Goal: Information Seeking & Learning: Learn about a topic

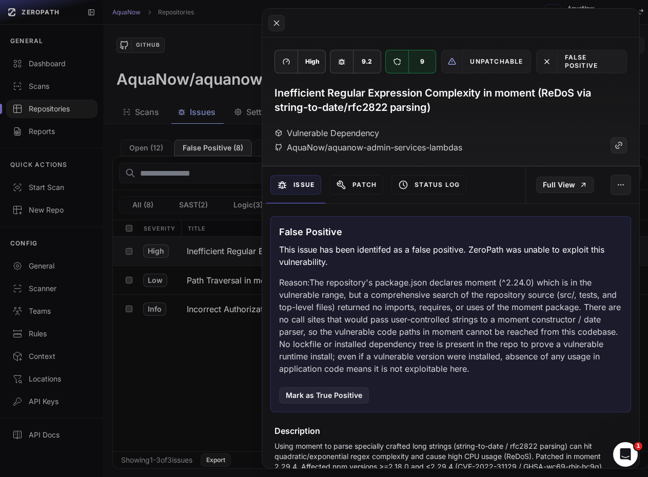
click at [238, 351] on button at bounding box center [324, 238] width 648 height 477
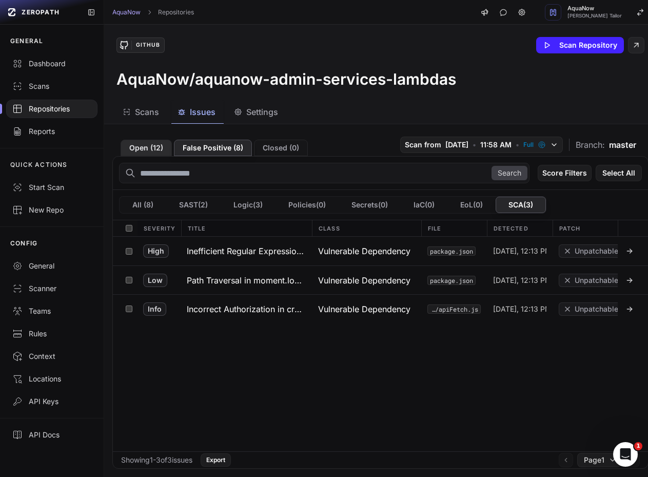
click at [145, 143] on button "Open ( 12 )" at bounding box center [146, 148] width 51 height 16
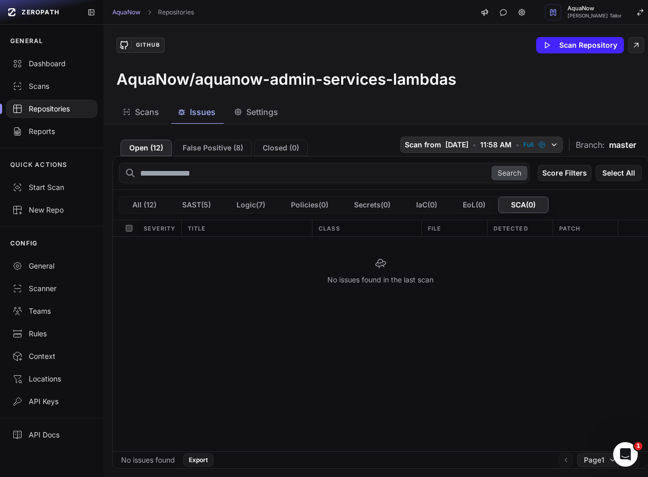
click at [408, 142] on span "Scan from" at bounding box center [423, 145] width 36 height 10
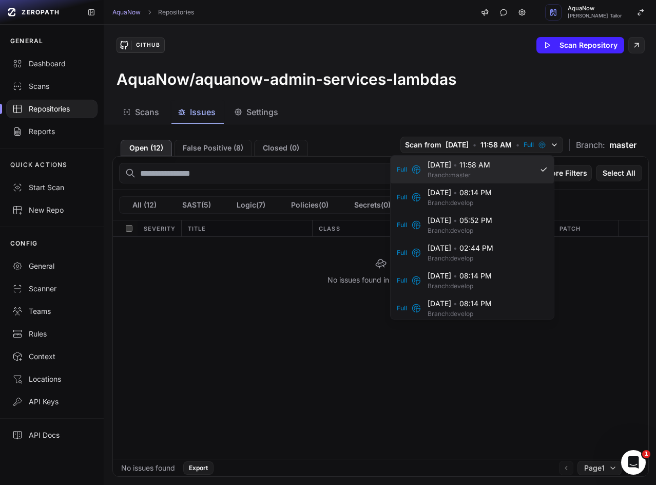
click at [410, 166] on div "Full" at bounding box center [409, 169] width 25 height 10
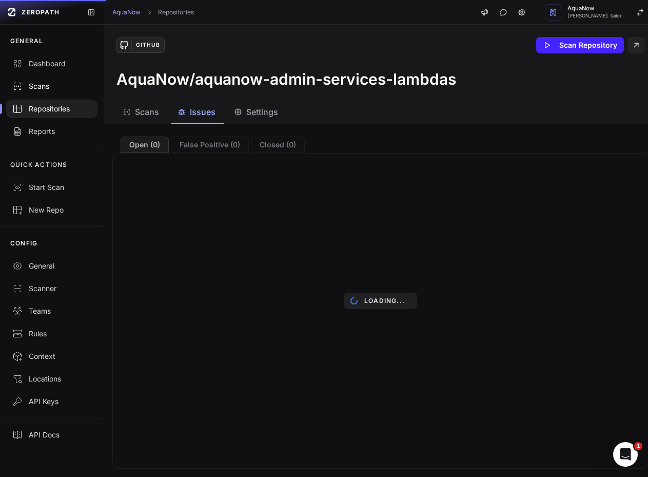
click at [36, 80] on link "Scans" at bounding box center [52, 86] width 104 height 23
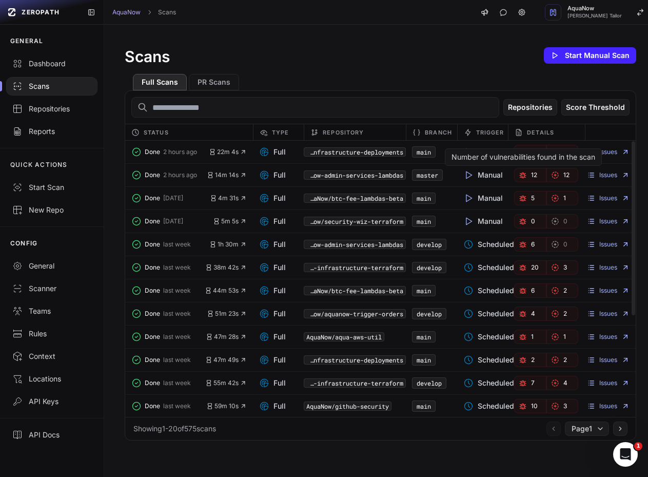
click at [521, 172] on icon "button" at bounding box center [523, 175] width 8 height 8
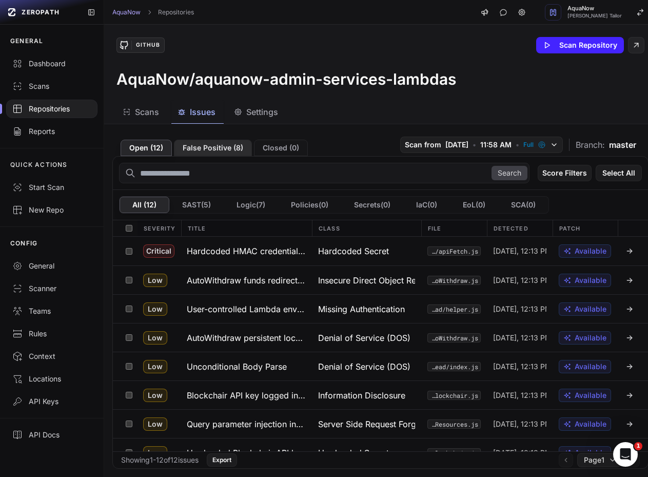
click at [211, 146] on button "False Positive ( 8 )" at bounding box center [213, 148] width 78 height 16
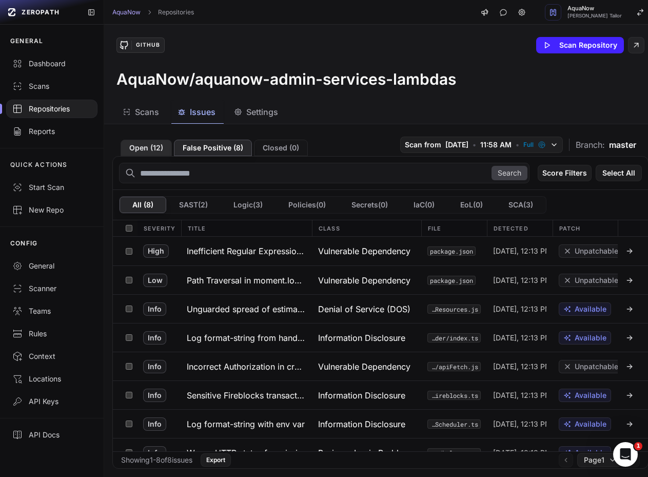
click at [143, 144] on button "Open ( 12 )" at bounding box center [146, 148] width 51 height 16
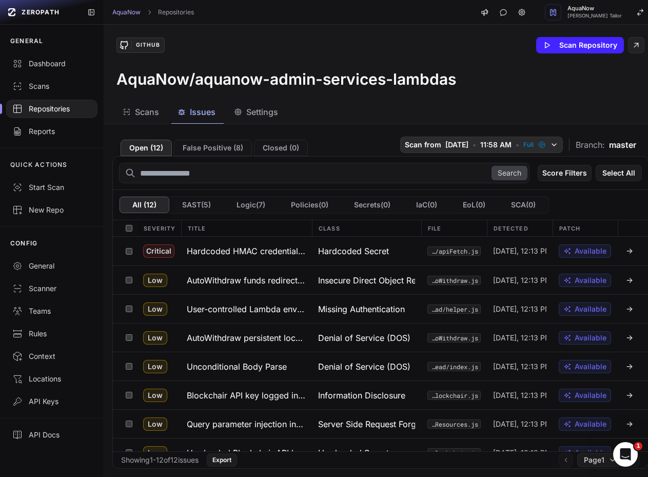
click at [480, 146] on span "11:58 AM" at bounding box center [495, 145] width 31 height 10
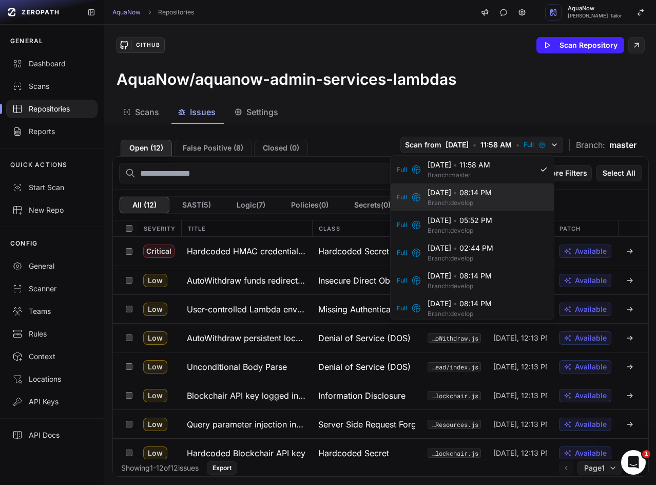
click at [433, 190] on span "[DATE] • 08:14 PM" at bounding box center [485, 192] width 114 height 10
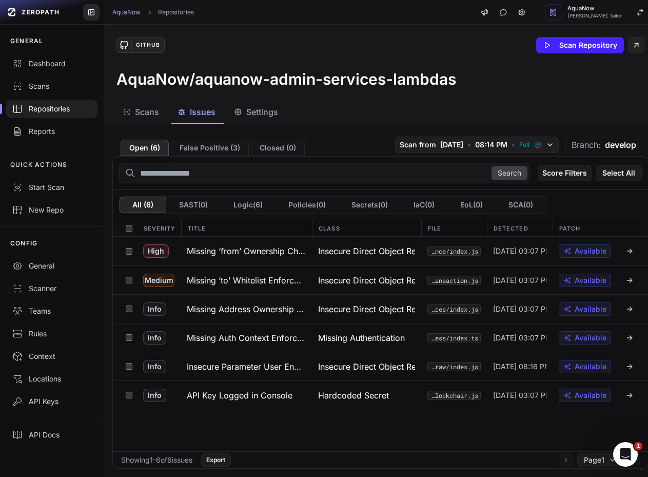
click at [93, 16] on button at bounding box center [91, 12] width 16 height 16
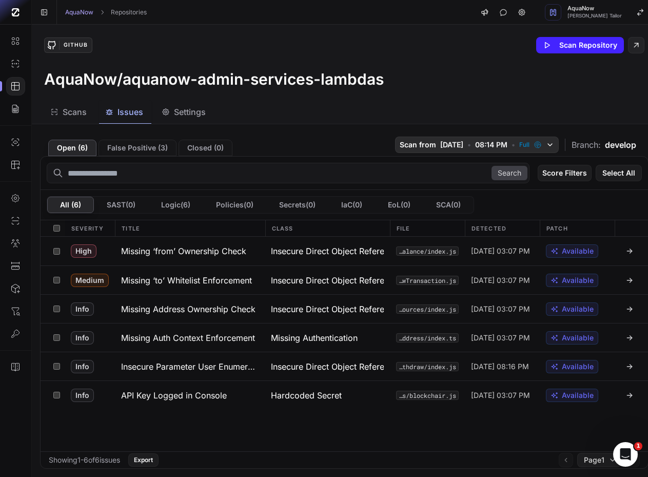
click at [446, 146] on span "[DATE]" at bounding box center [451, 145] width 23 height 10
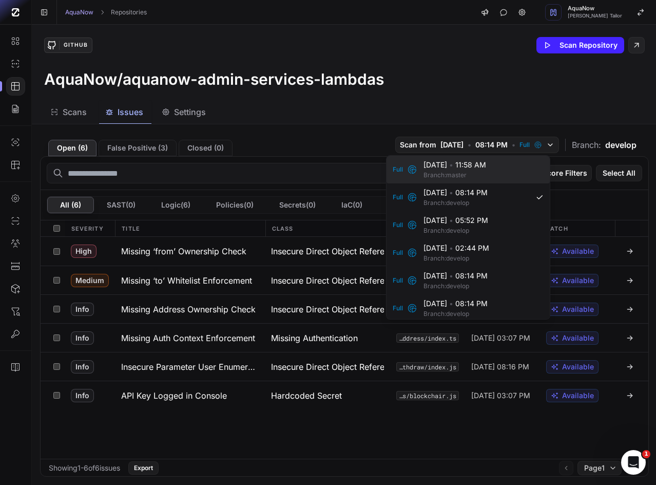
click at [440, 167] on span "[DATE] • 11:58 AM" at bounding box center [481, 165] width 114 height 10
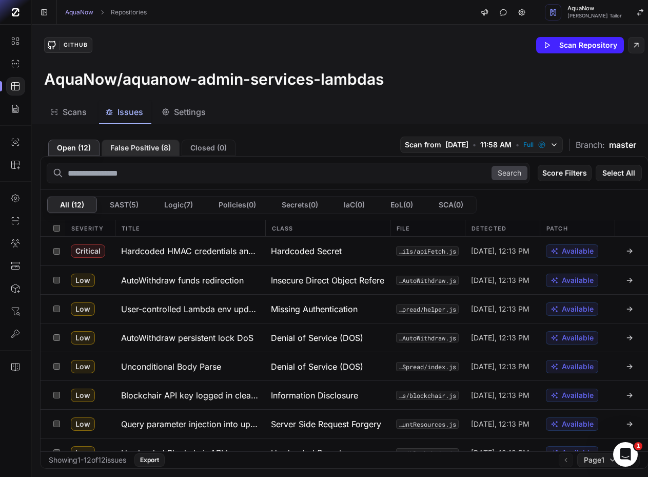
click at [142, 141] on button "False Positive ( 8 )" at bounding box center [141, 148] width 78 height 16
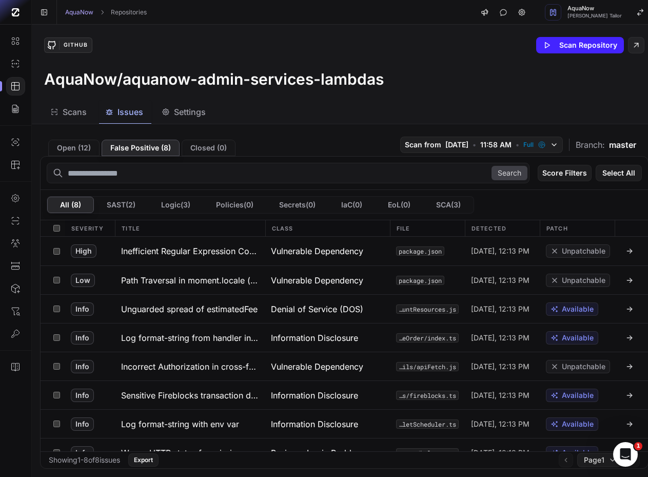
click at [109, 169] on input "text" at bounding box center [288, 173] width 483 height 21
type input "*******"
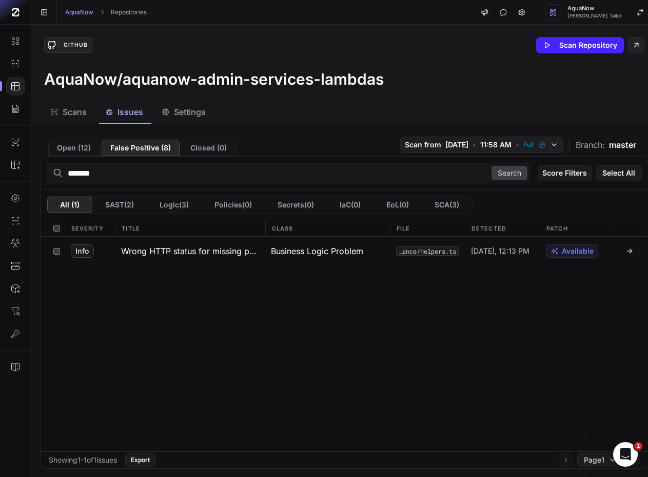
click at [103, 174] on input "*******" at bounding box center [288, 173] width 483 height 21
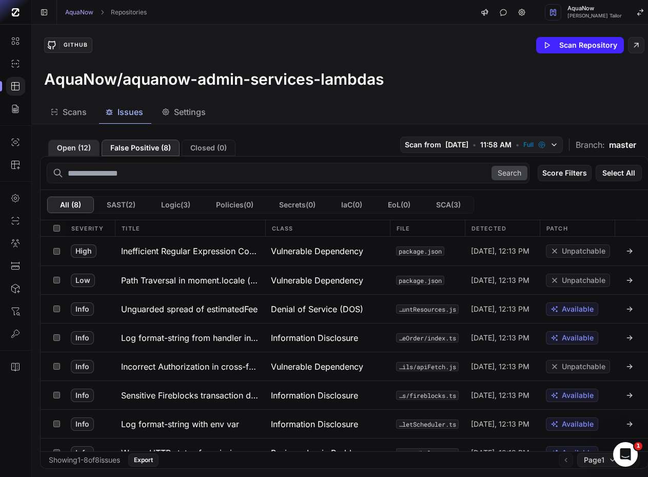
click at [77, 147] on button "Open ( 12 )" at bounding box center [73, 148] width 51 height 16
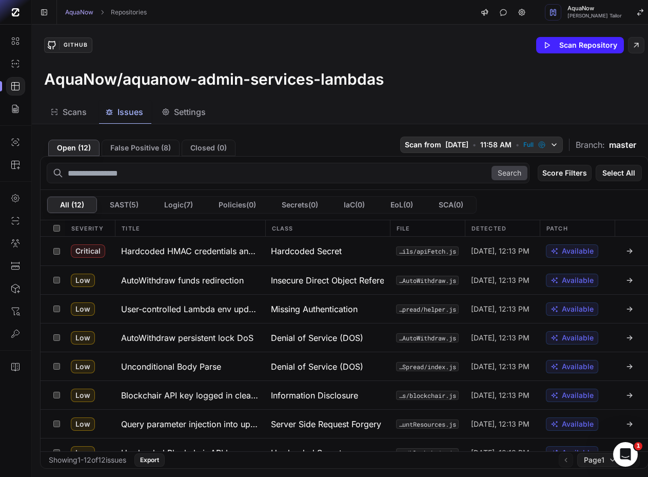
click at [481, 143] on span "11:58 AM" at bounding box center [495, 145] width 31 height 10
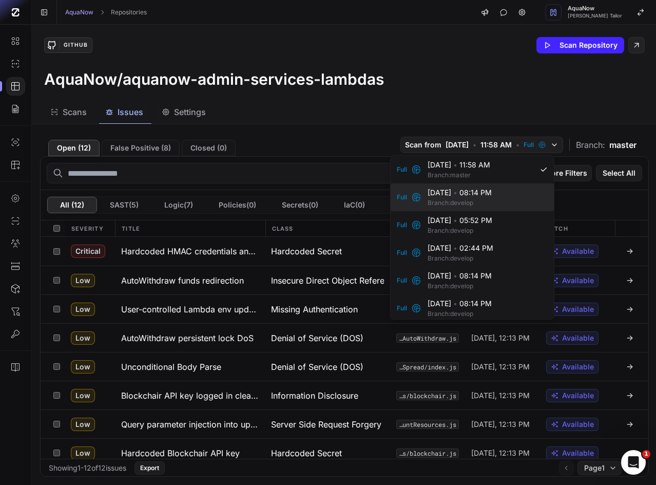
click at [422, 192] on div "Full [DATE] • 08:14 PM Branch: develop" at bounding box center [472, 197] width 163 height 28
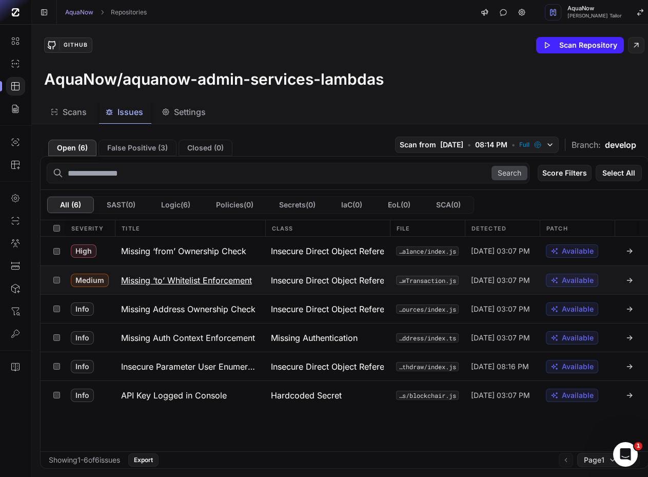
click at [194, 287] on button "Missing ‘to’ Whitelist Enforcement" at bounding box center [190, 280] width 150 height 28
click at [157, 277] on h3 "Missing ‘to’ Whitelist Enforcement" at bounding box center [186, 280] width 131 height 12
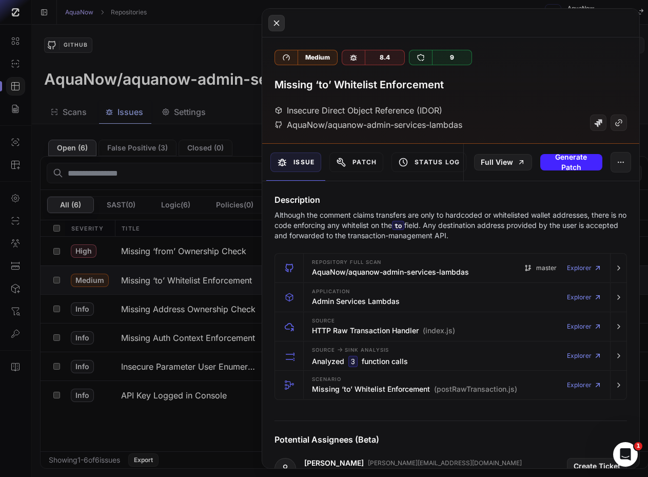
click at [273, 23] on icon at bounding box center [276, 23] width 9 height 12
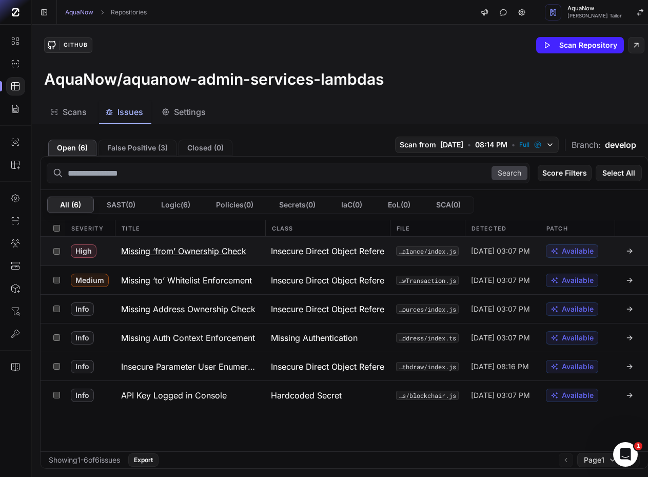
click at [207, 238] on button "Missing ‘from’ Ownership Check" at bounding box center [190, 251] width 150 height 29
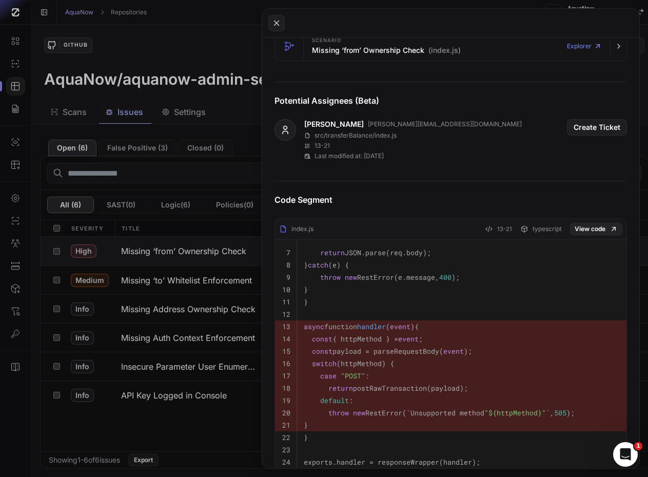
scroll to position [462, 0]
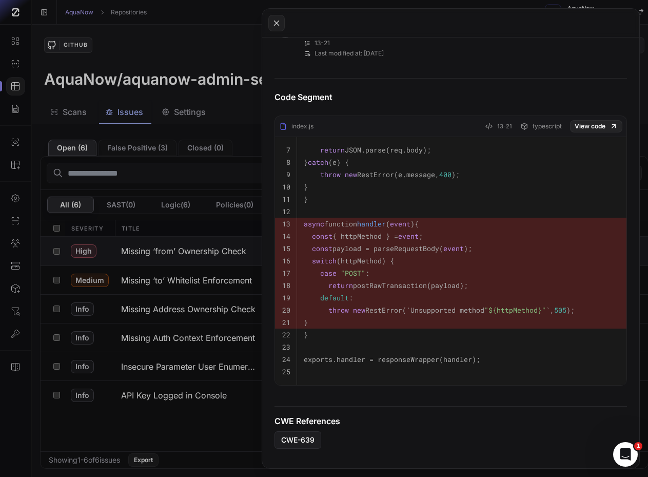
click at [137, 181] on button at bounding box center [324, 238] width 648 height 477
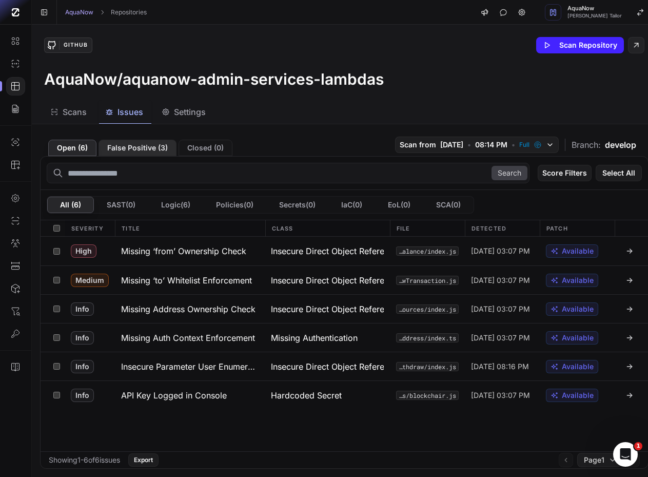
click at [117, 155] on button "False Positive ( 3 )" at bounding box center [138, 148] width 78 height 16
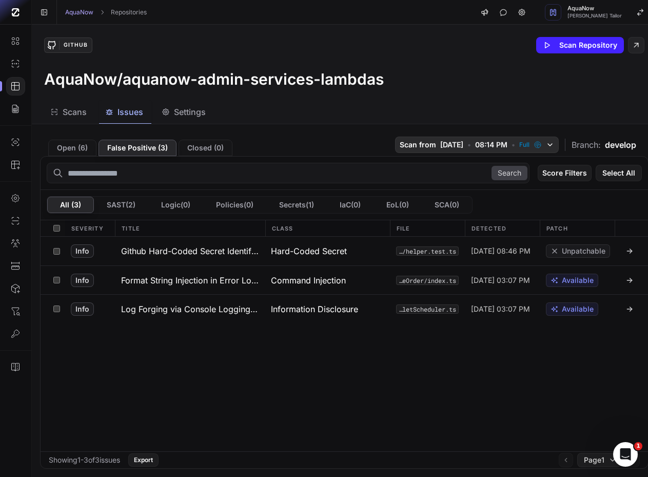
click at [475, 143] on span "08:14 PM" at bounding box center [491, 145] width 32 height 10
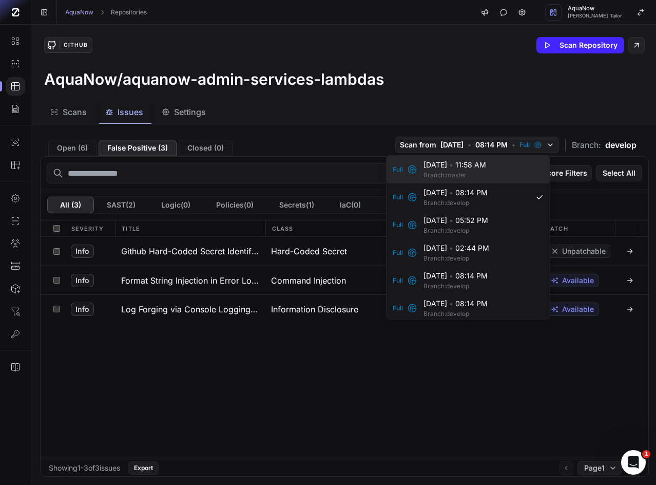
click at [425, 167] on span "[DATE] • 11:58 AM" at bounding box center [481, 165] width 114 height 10
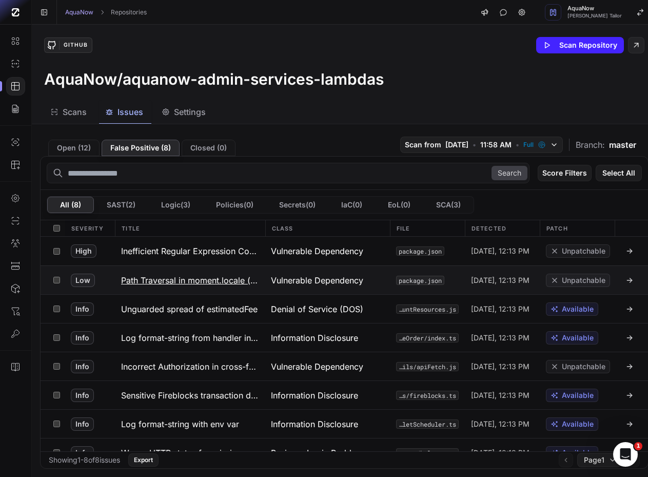
scroll to position [15, 0]
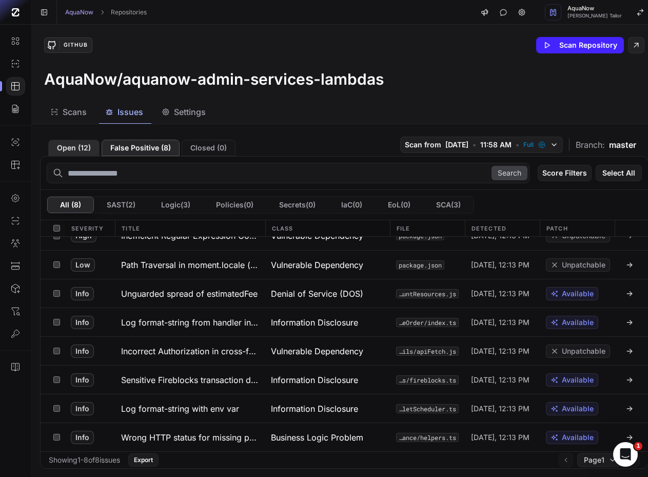
click at [94, 152] on button "Open ( 12 )" at bounding box center [73, 148] width 51 height 16
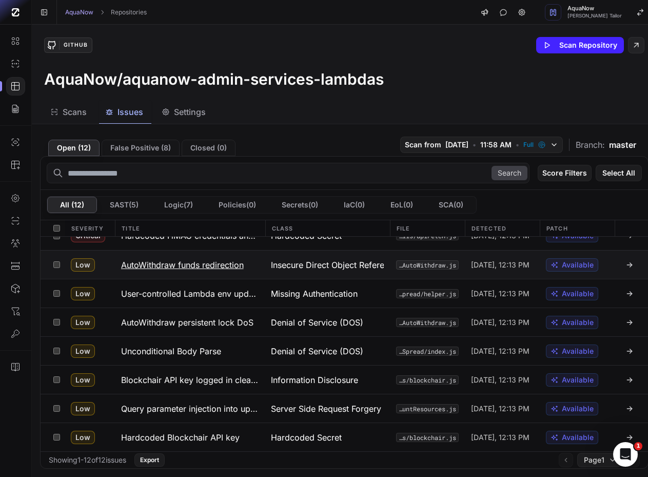
scroll to position [0, 0]
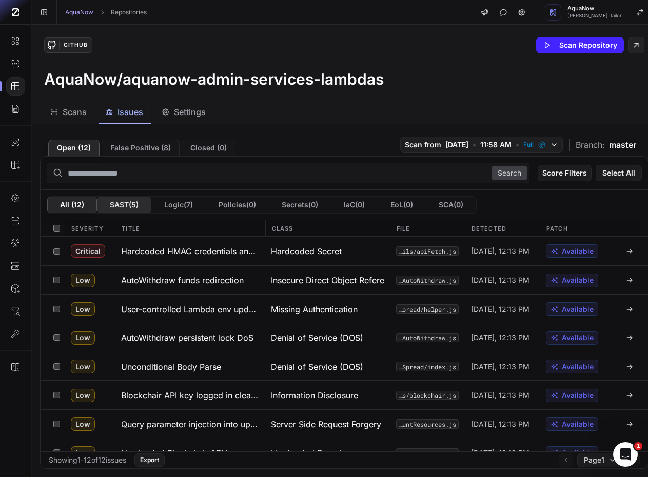
click at [128, 202] on button "SAST ( 5 )" at bounding box center [124, 205] width 54 height 16
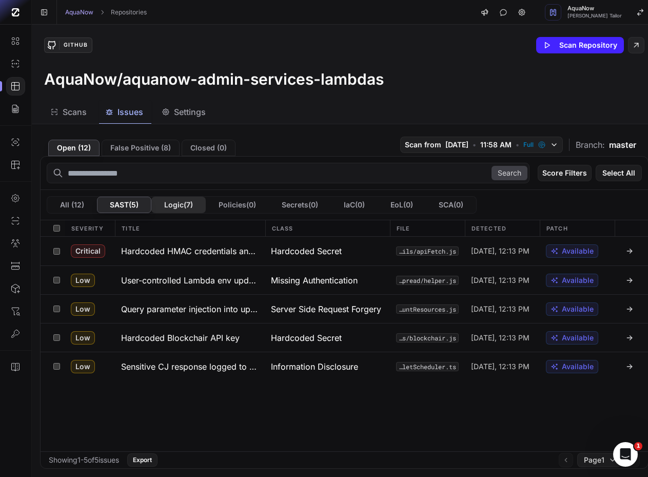
click at [196, 202] on button "Logic ( 7 )" at bounding box center [178, 205] width 54 height 16
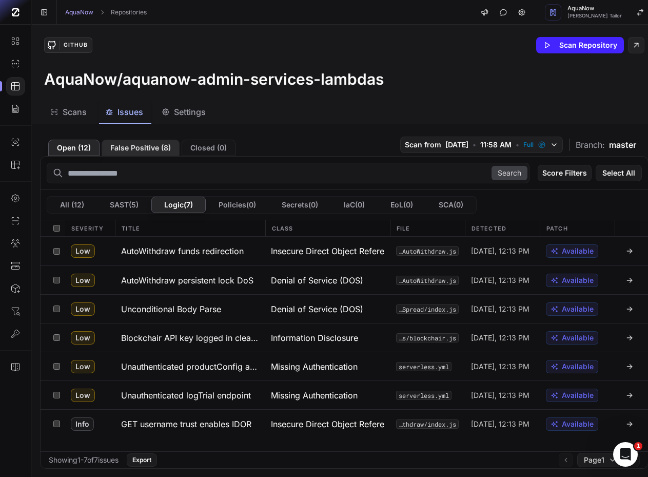
click at [146, 152] on button "False Positive ( 8 )" at bounding box center [141, 148] width 78 height 16
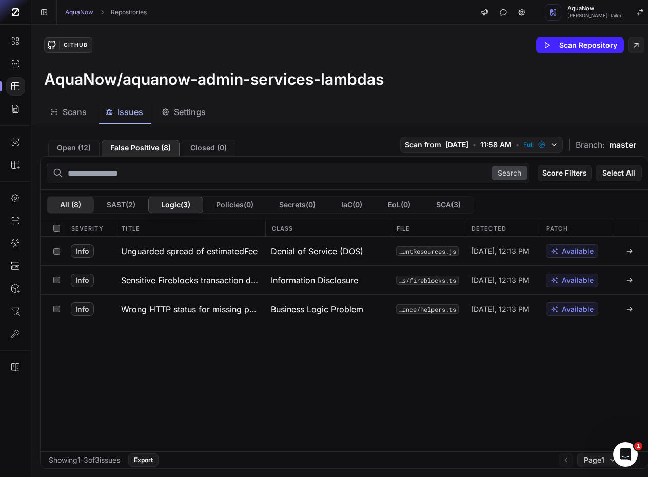
click at [83, 202] on button "All ( 8 )" at bounding box center [70, 205] width 47 height 16
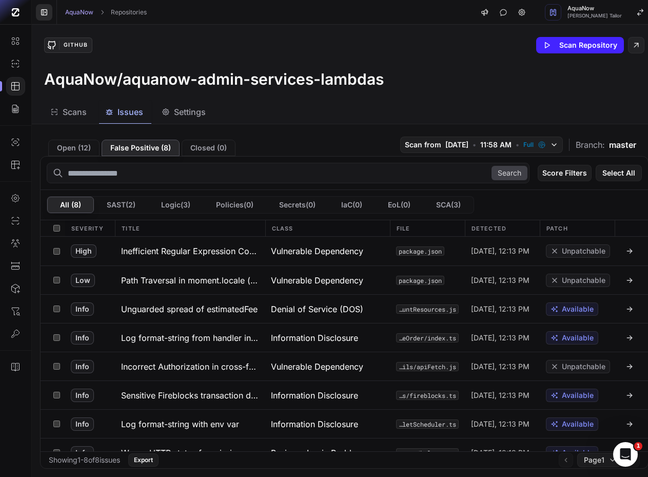
click at [48, 8] on icon at bounding box center [44, 12] width 8 height 8
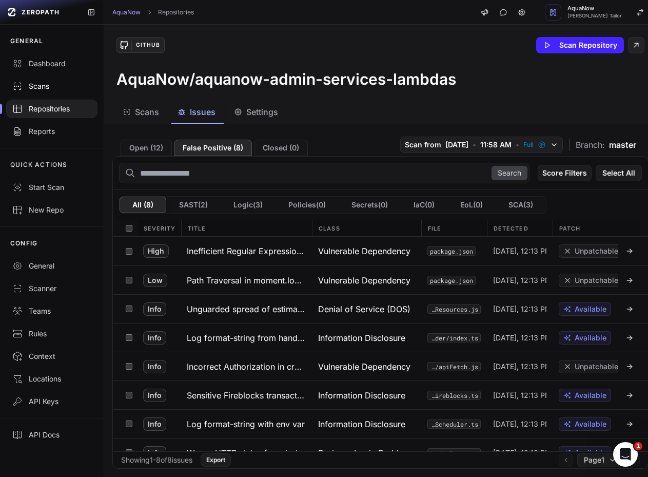
click at [61, 81] on div "Scans" at bounding box center [51, 86] width 79 height 10
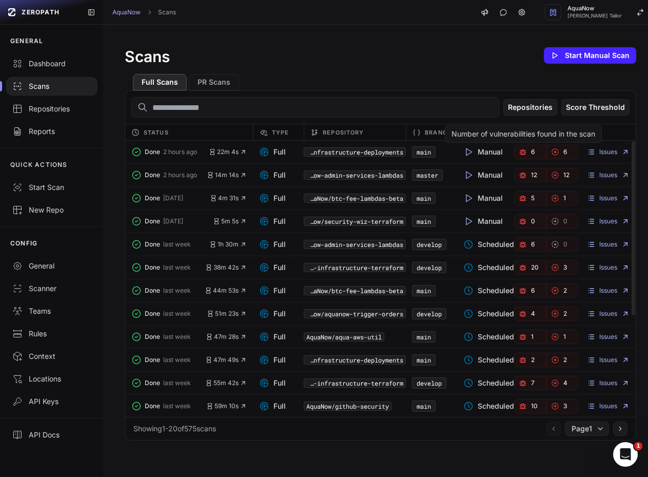
click at [537, 145] on link "6" at bounding box center [530, 152] width 32 height 14
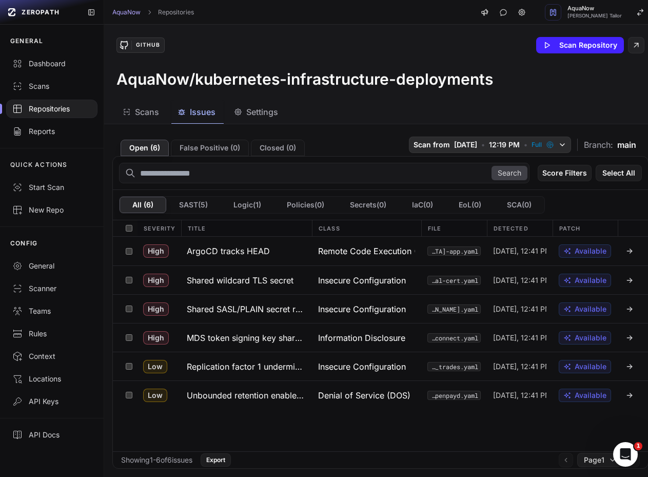
click at [454, 140] on span "[DATE]" at bounding box center [465, 145] width 23 height 10
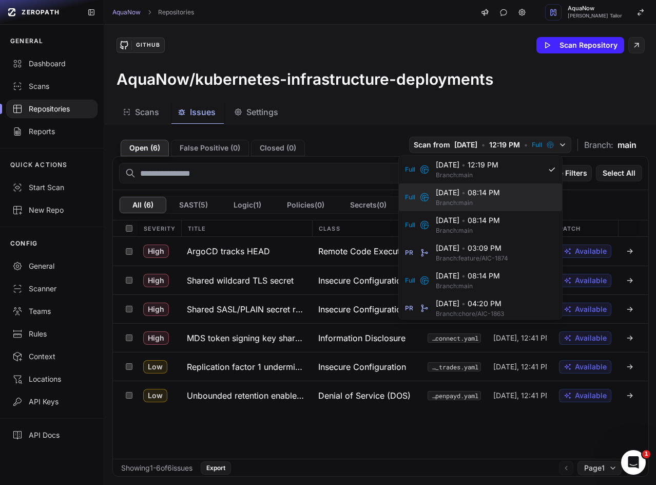
click at [440, 193] on span "[DATE] • 08:14 PM" at bounding box center [493, 192] width 114 height 10
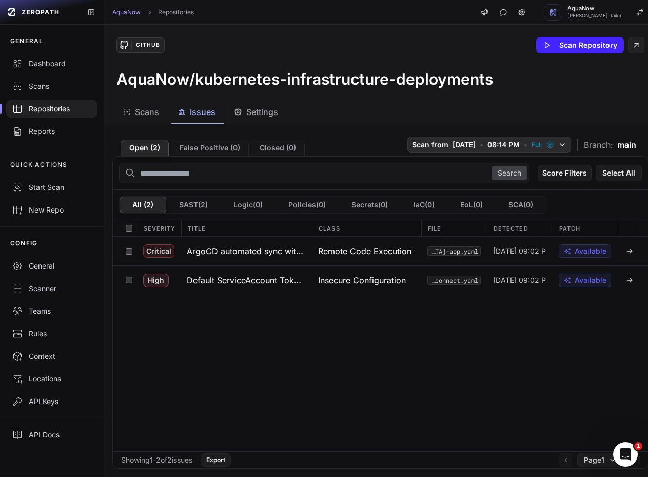
click at [430, 147] on button "[DEMOGRAPHIC_DATA] from [DATE] • 08:14 PM • Full" at bounding box center [490, 145] width 164 height 16
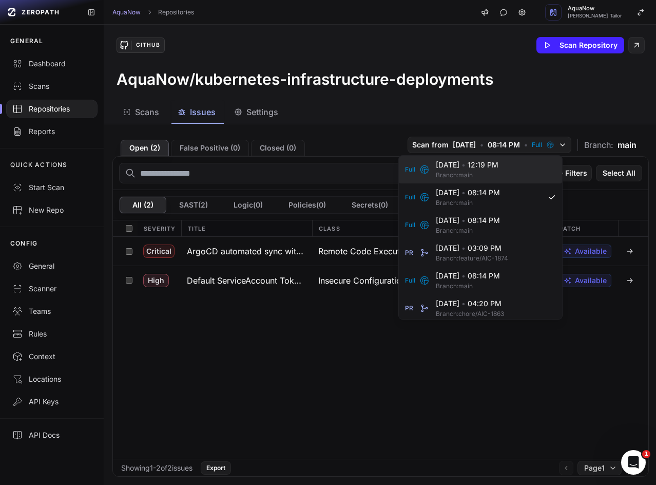
click at [431, 166] on div "Full [DATE] • 12:19 PM Branch: main" at bounding box center [480, 170] width 163 height 28
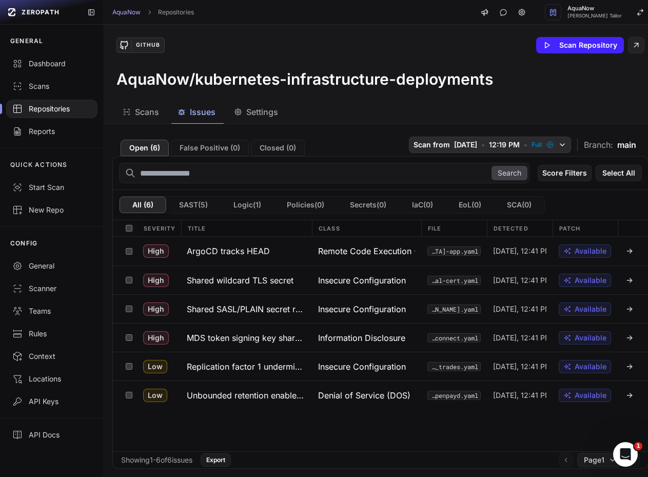
click at [450, 150] on button "[DEMOGRAPHIC_DATA] from [DATE] • 12:19 PM • Full" at bounding box center [490, 145] width 162 height 16
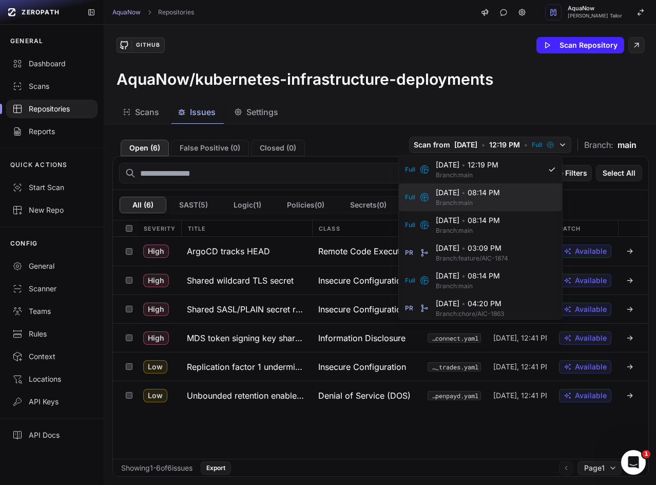
click at [420, 196] on icon at bounding box center [424, 197] width 10 height 10
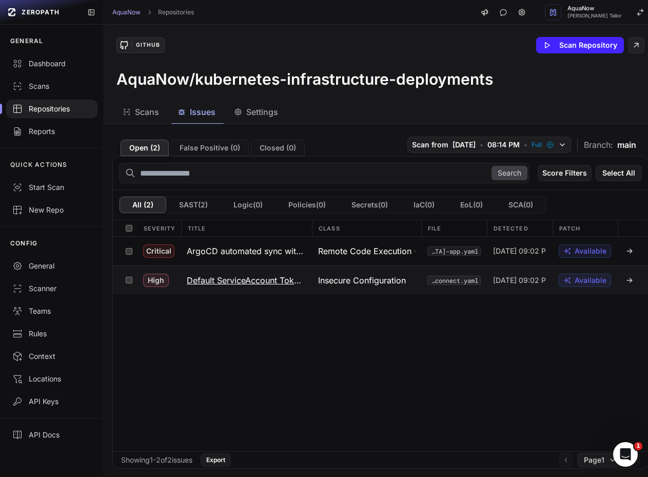
click at [202, 278] on h3 "Default ServiceAccount Token Mounted" at bounding box center [246, 280] width 119 height 12
click at [211, 275] on h3 "Default ServiceAccount Token Mounted" at bounding box center [246, 280] width 119 height 12
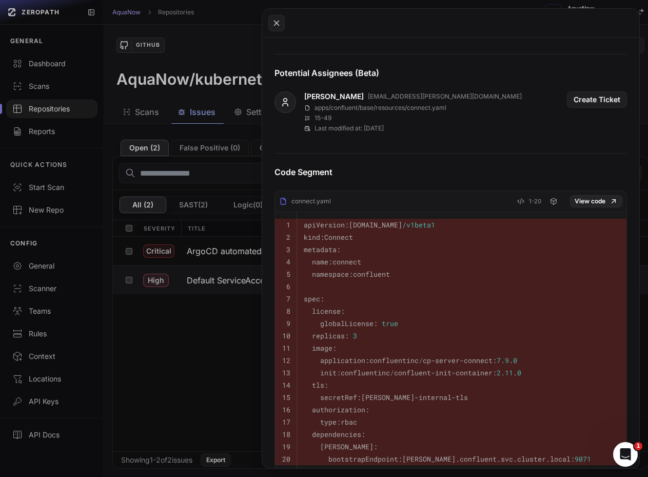
scroll to position [462, 0]
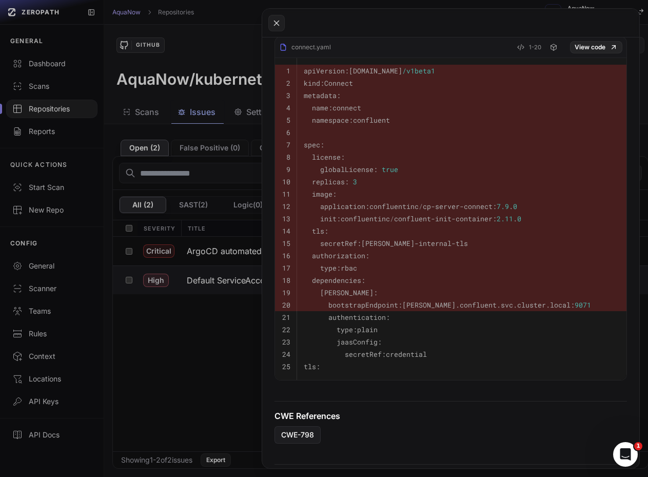
click at [192, 325] on button at bounding box center [324, 238] width 648 height 477
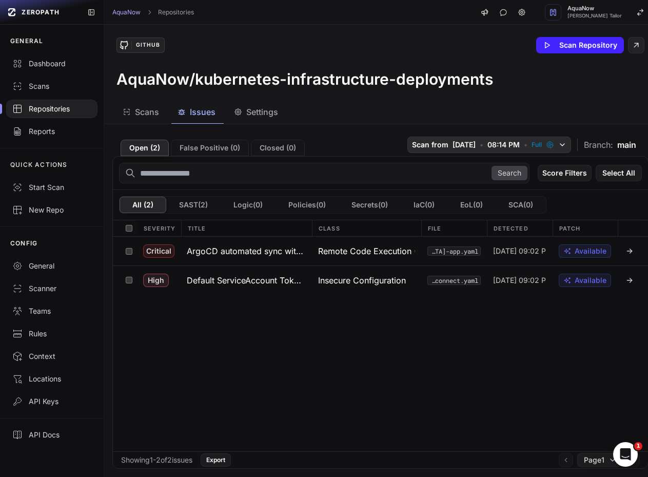
click at [488, 144] on span "08:14 PM" at bounding box center [504, 145] width 32 height 10
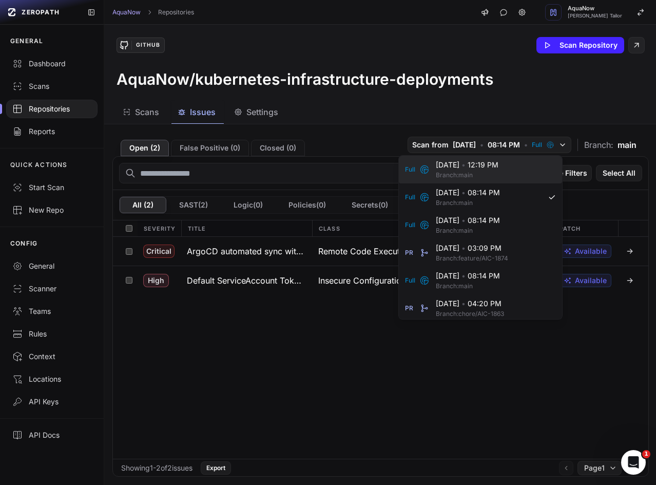
click at [429, 171] on icon at bounding box center [424, 169] width 10 height 10
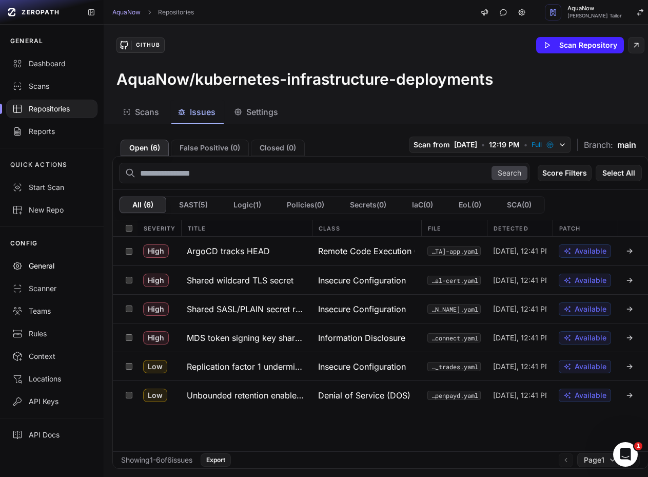
drag, startPoint x: 59, startPoint y: 267, endPoint x: 64, endPoint y: 265, distance: 5.5
click at [59, 267] on div "General" at bounding box center [51, 266] width 79 height 10
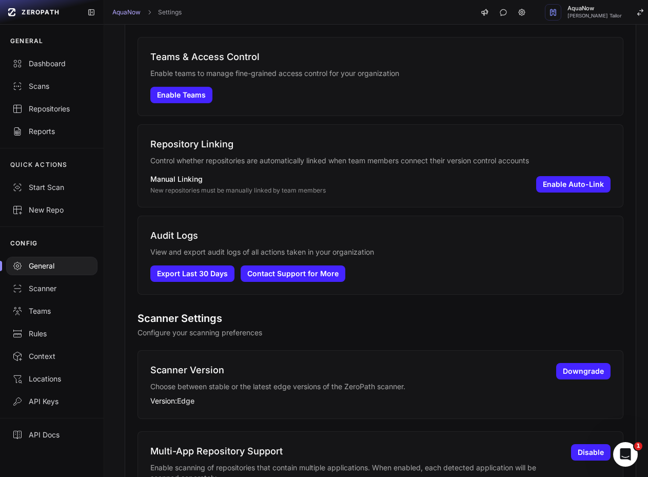
scroll to position [257, 0]
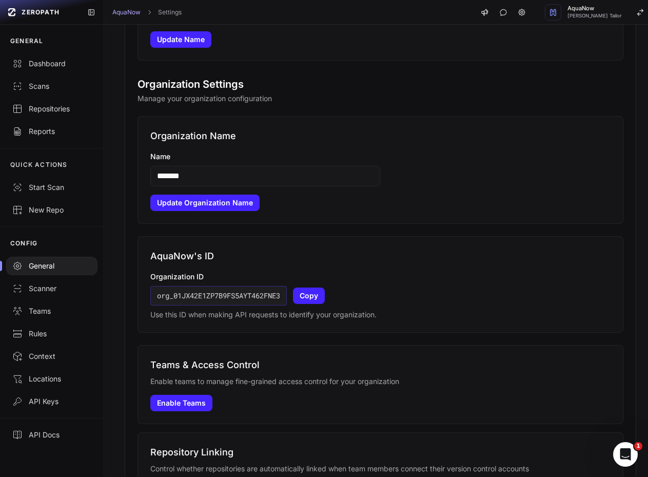
click at [350, 227] on section "Organization Settings Manage your organization configuration Organization Name …" at bounding box center [381, 340] width 486 height 526
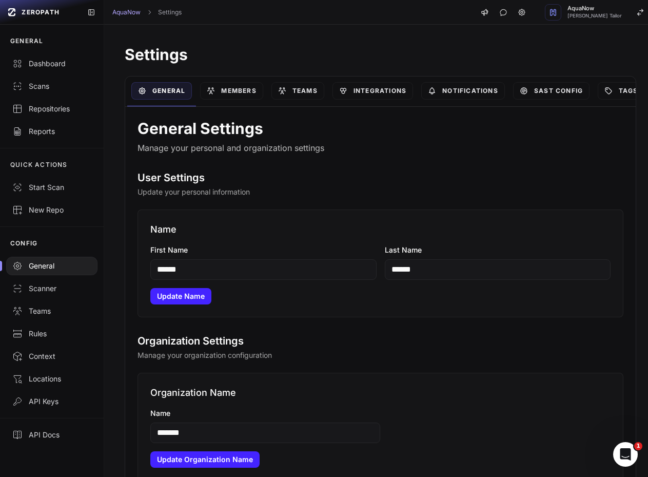
scroll to position [462, 0]
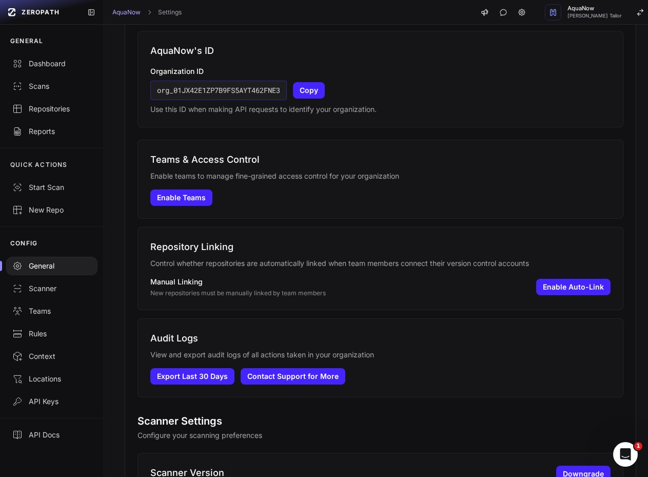
click at [423, 344] on h3 "Audit Logs" at bounding box center [380, 338] width 460 height 14
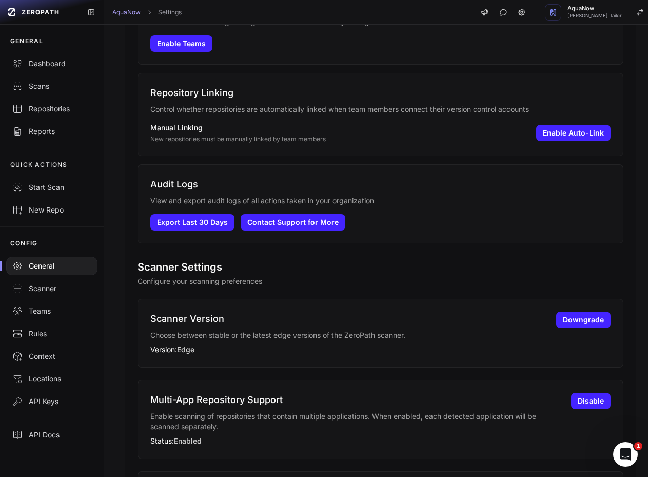
scroll to position [667, 0]
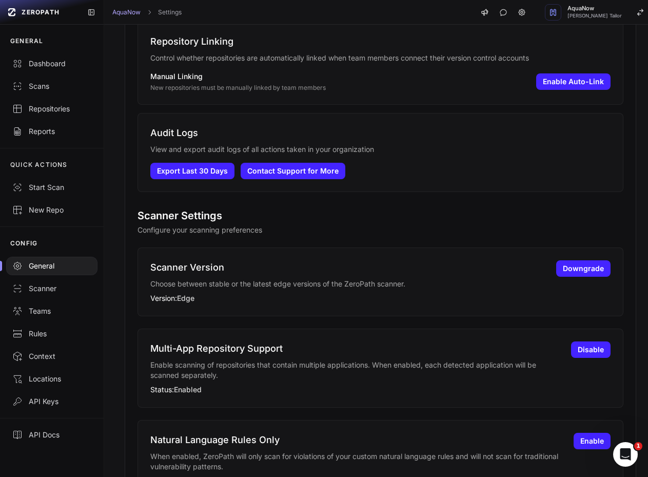
click at [540, 236] on section "Scanner Settings Configure your scanning preferences Scanner Version Choose bet…" at bounding box center [381, 353] width 486 height 291
click at [513, 211] on h2 "Scanner Settings" at bounding box center [381, 215] width 486 height 14
click at [550, 234] on p "Configure your scanning preferences" at bounding box center [381, 230] width 486 height 10
click at [569, 273] on button "Downgrade" at bounding box center [583, 268] width 54 height 16
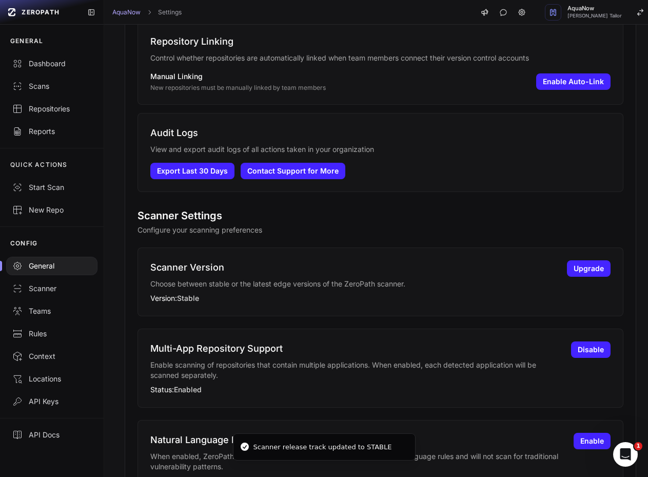
click at [469, 236] on section "Scanner Settings Configure your scanning preferences Scanner Version Choose bet…" at bounding box center [381, 353] width 486 height 291
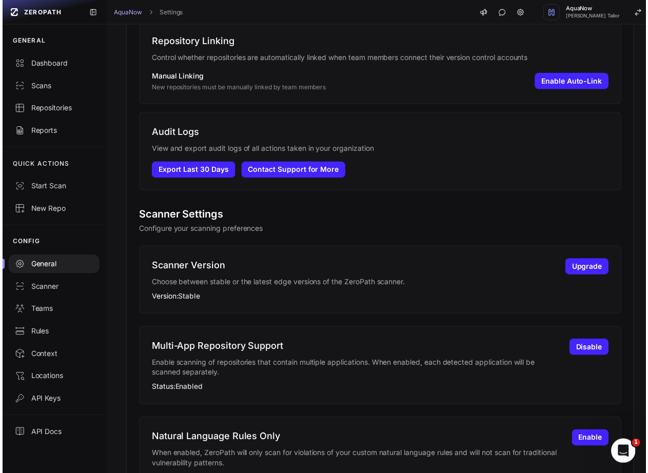
scroll to position [770, 0]
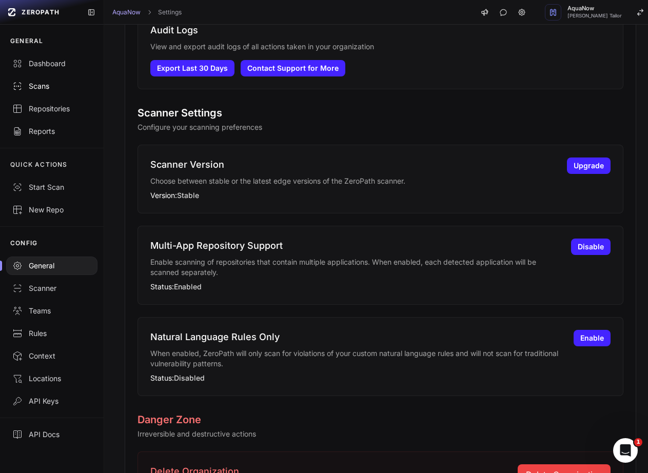
drag, startPoint x: 67, startPoint y: 77, endPoint x: 57, endPoint y: 84, distance: 11.8
click at [65, 78] on link "Scans" at bounding box center [52, 86] width 104 height 23
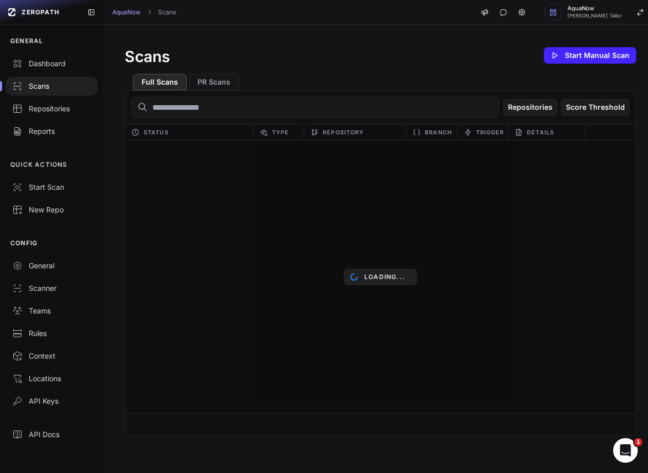
click at [56, 84] on div "Scans" at bounding box center [51, 86] width 79 height 10
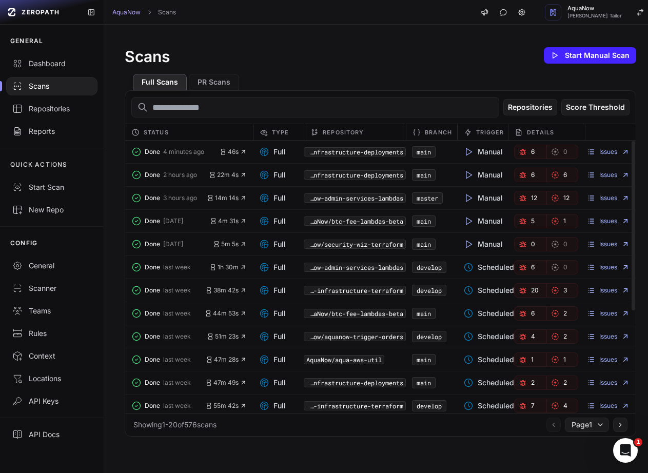
click at [530, 153] on link "6" at bounding box center [530, 152] width 32 height 14
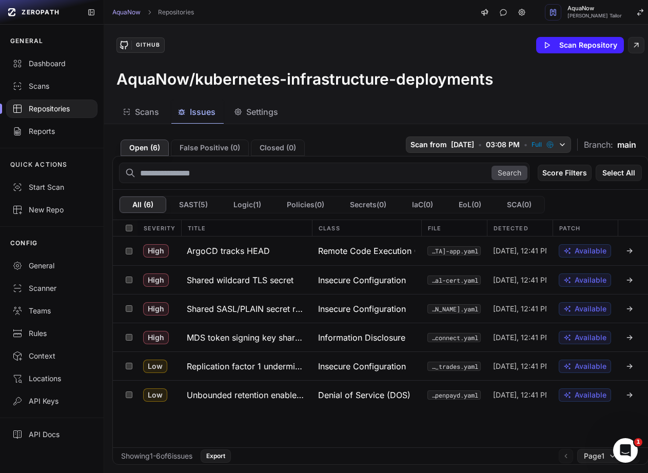
click at [478, 145] on span "•" at bounding box center [480, 145] width 4 height 10
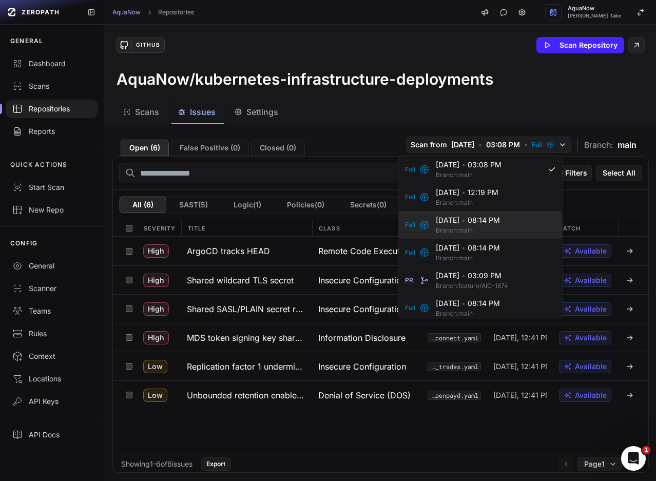
click at [458, 224] on span "[DATE] • 08:14 PM" at bounding box center [493, 220] width 114 height 10
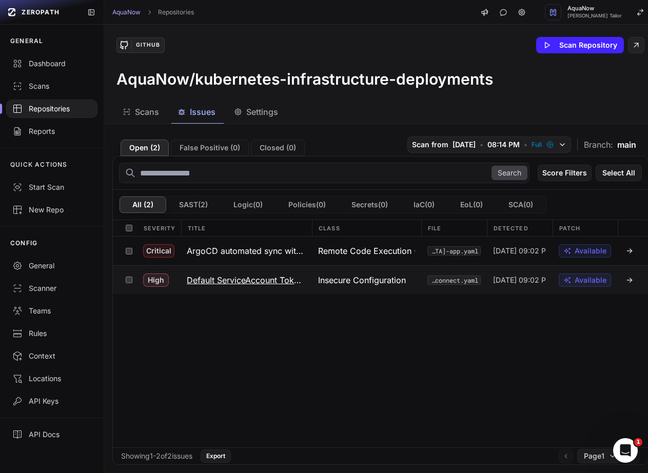
click at [229, 279] on h3 "Default ServiceAccount Token Mounted" at bounding box center [246, 280] width 119 height 12
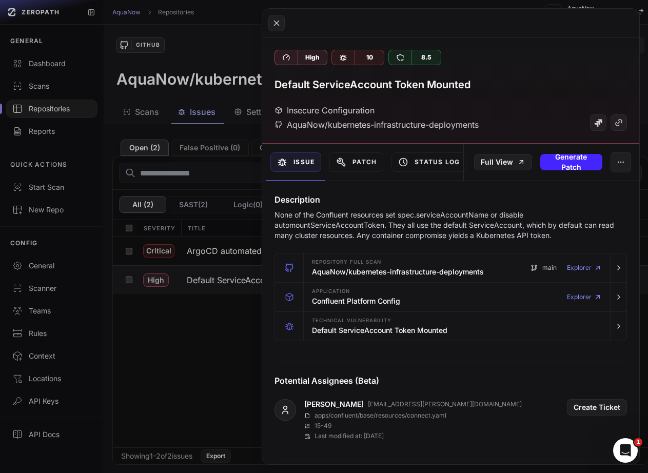
click at [91, 19] on button at bounding box center [324, 236] width 648 height 473
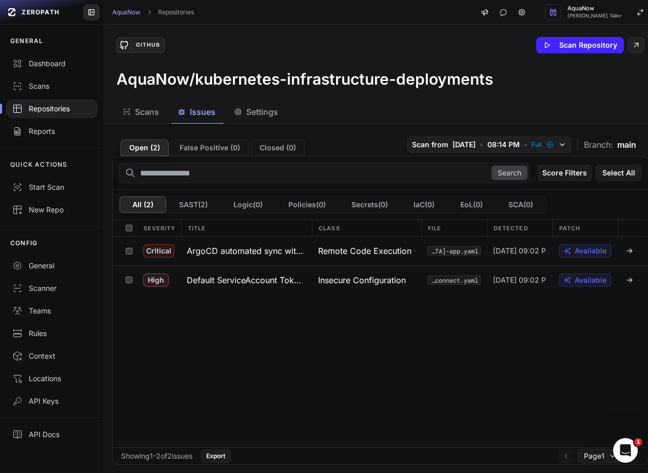
click at [91, 11] on icon at bounding box center [91, 12] width 8 height 8
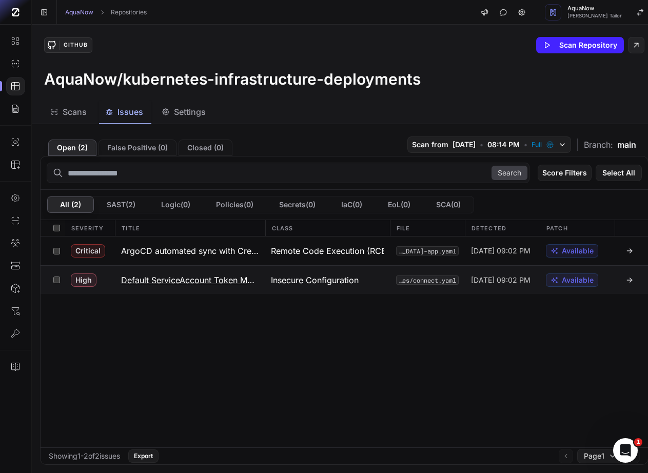
click at [207, 282] on h3 "Default ServiceAccount Token Mounted" at bounding box center [190, 280] width 138 height 12
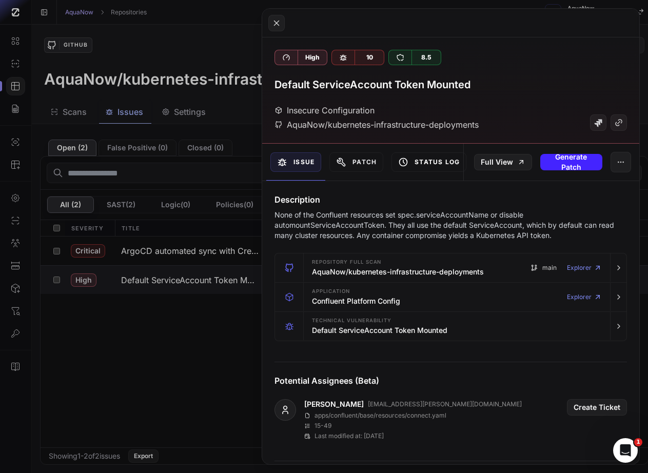
click at [435, 164] on button "Status Log" at bounding box center [429, 162] width 75 height 20
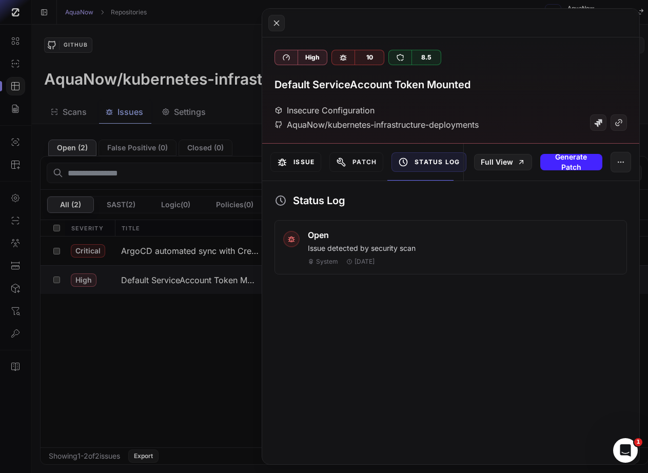
click at [304, 162] on button "Issue" at bounding box center [296, 162] width 51 height 20
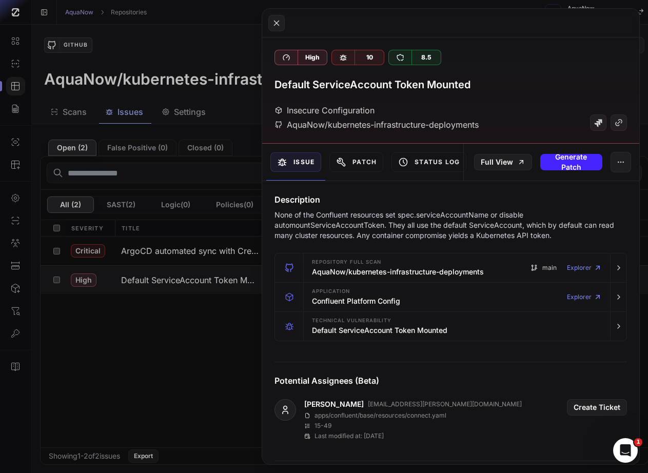
click at [208, 391] on button at bounding box center [324, 236] width 648 height 473
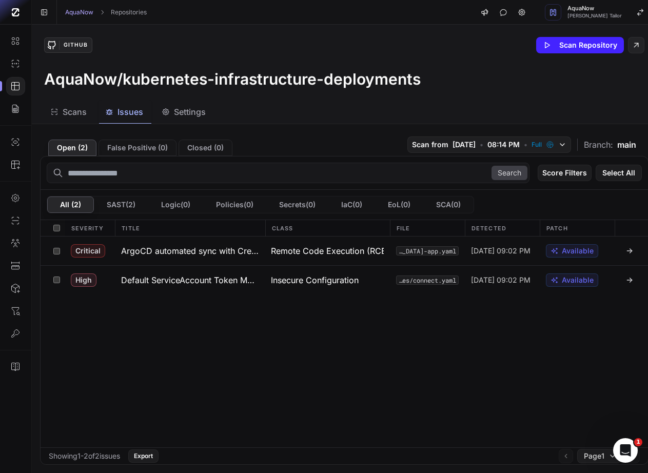
click at [148, 369] on div "Critical ArgoCD automated sync with CreateNamespace allows cluster takeover Rem…" at bounding box center [345, 342] width 608 height 211
click at [13, 91] on div at bounding box center [15, 86] width 19 height 18
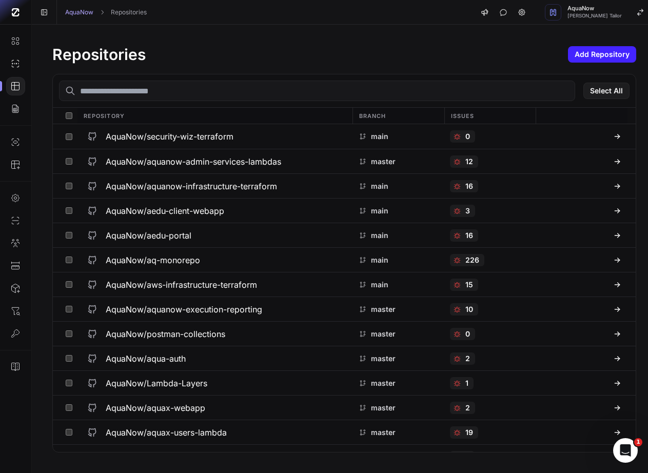
click at [14, 59] on icon at bounding box center [15, 64] width 10 height 10
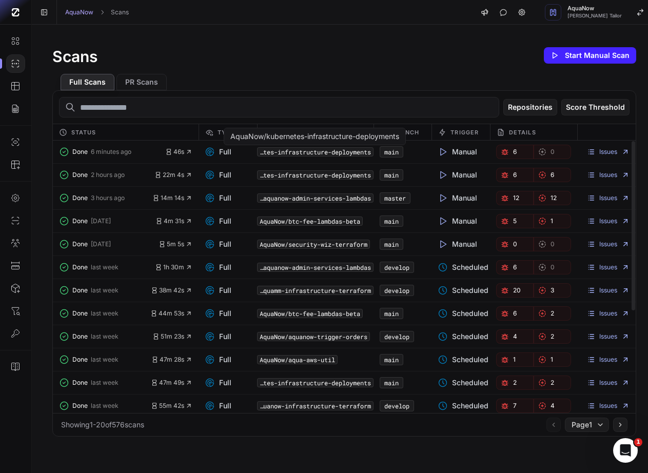
click at [350, 152] on code "AquaNow/kubernetes-infrastructure-deployments" at bounding box center [315, 151] width 117 height 9
drag, startPoint x: 315, startPoint y: 151, endPoint x: 289, endPoint y: 149, distance: 26.3
click at [289, 149] on code "AquaNow/kubernetes-infrastructure-deployments" at bounding box center [315, 151] width 117 height 9
click at [99, 147] on button "Done 6 minutes ago" at bounding box center [112, 152] width 106 height 14
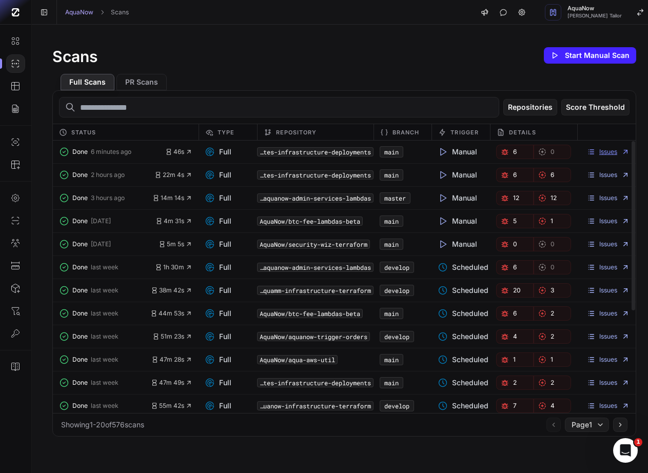
click at [595, 152] on link "Issues" at bounding box center [608, 152] width 43 height 8
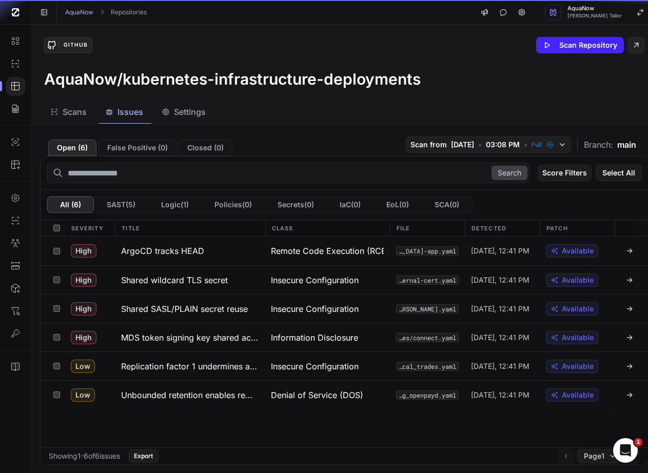
click at [397, 85] on h3 "AquaNow/kubernetes-infrastructure-deployments" at bounding box center [232, 79] width 377 height 18
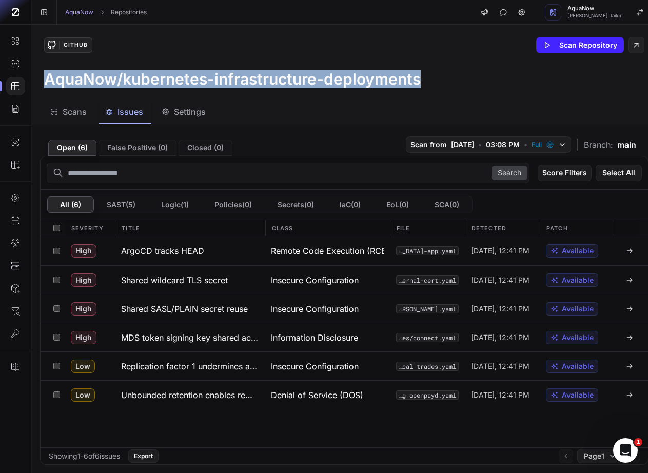
drag, startPoint x: 397, startPoint y: 85, endPoint x: 89, endPoint y: 74, distance: 308.2
click at [89, 74] on h3 "AquaNow/kubernetes-infrastructure-deployments" at bounding box center [232, 79] width 377 height 18
copy h3 "AquaNow/kubernetes-infrastructure-deployments"
drag, startPoint x: 107, startPoint y: 94, endPoint x: 119, endPoint y: 95, distance: 11.9
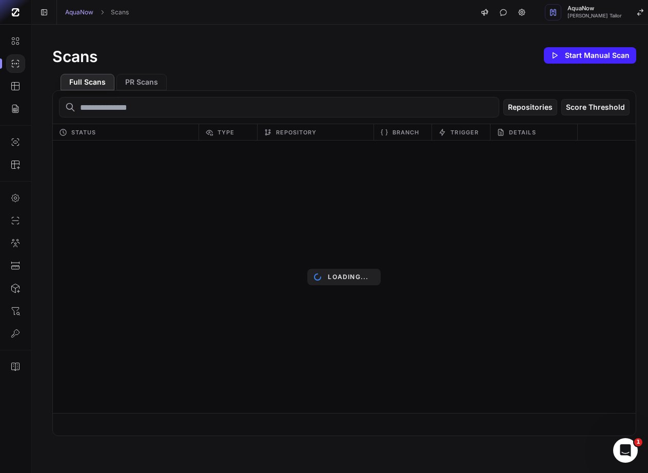
click at [133, 109] on input "text" at bounding box center [279, 107] width 440 height 21
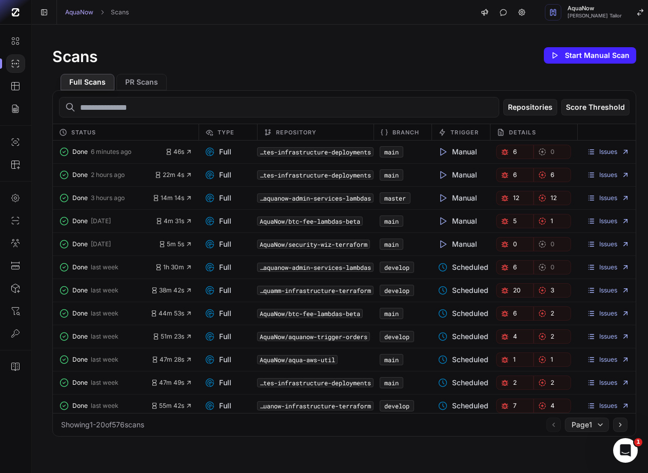
paste input "**********"
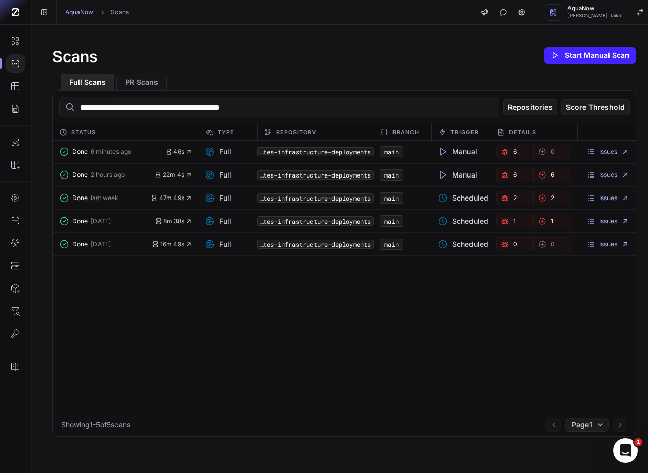
type input "**********"
click at [274, 335] on div "Done 6 minutes ago 46s Full AquaNow/kubernetes-infrastructure-deployments main …" at bounding box center [344, 277] width 583 height 273
click at [513, 156] on span "6" at bounding box center [515, 152] width 4 height 8
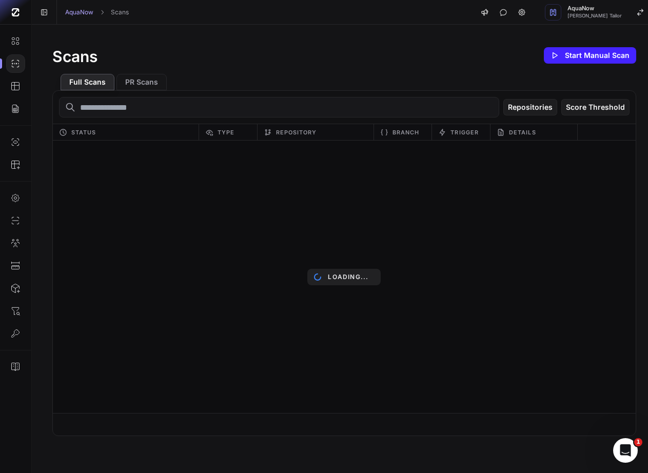
click at [258, 102] on input "text" at bounding box center [279, 107] width 440 height 21
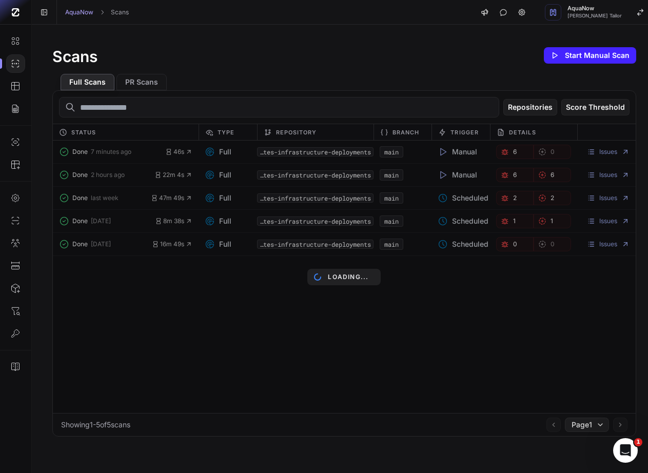
click at [227, 108] on input "text" at bounding box center [279, 107] width 440 height 21
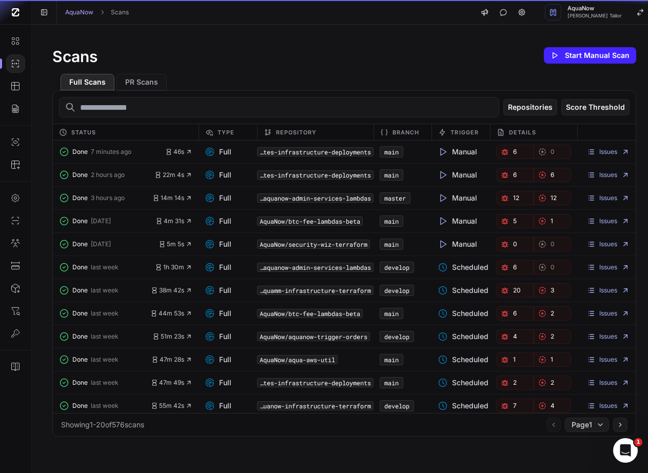
click at [157, 105] on input "text" at bounding box center [279, 107] width 440 height 21
click at [159, 123] on div "Repositories Score Threshold" at bounding box center [344, 107] width 583 height 33
click at [587, 151] on icon at bounding box center [591, 152] width 8 height 8
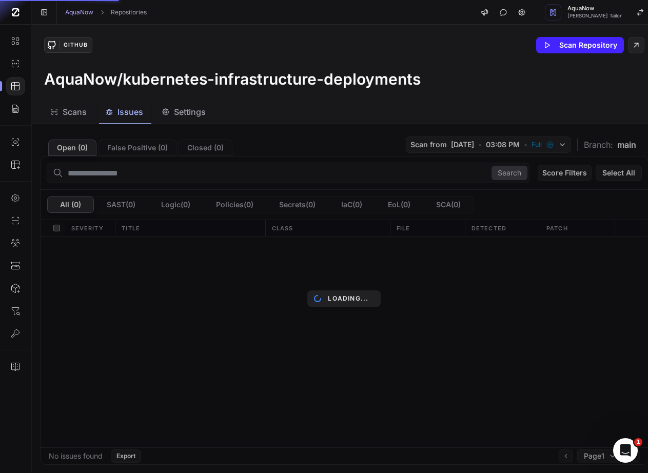
click at [83, 79] on h3 "AquaNow/kubernetes-infrastructure-deployments" at bounding box center [232, 79] width 377 height 18
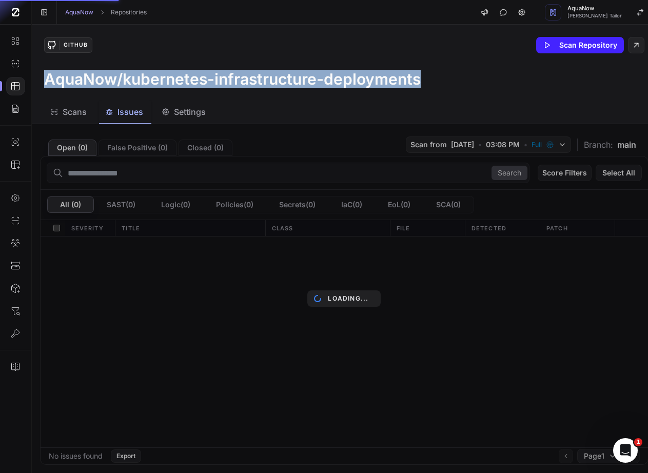
drag, startPoint x: 83, startPoint y: 79, endPoint x: 425, endPoint y: 76, distance: 342.4
click at [421, 76] on h3 "AquaNow/kubernetes-infrastructure-deployments" at bounding box center [232, 79] width 377 height 18
copy div "AquaNow/kubernetes-infrastructure-deployments"
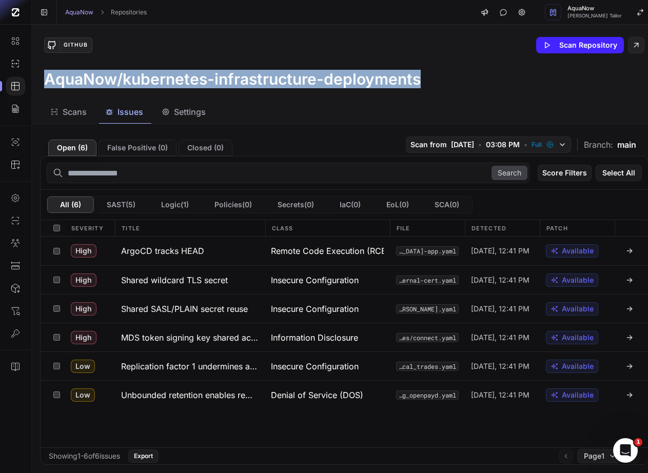
click at [9, 65] on link at bounding box center [15, 63] width 31 height 23
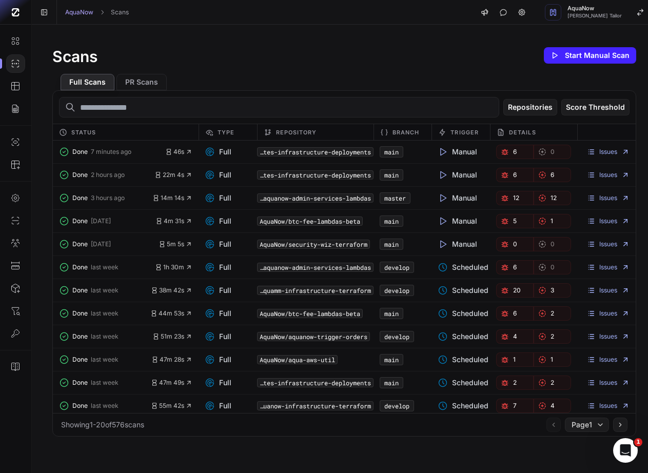
click at [105, 101] on input "text" at bounding box center [279, 107] width 440 height 21
paste input "**********"
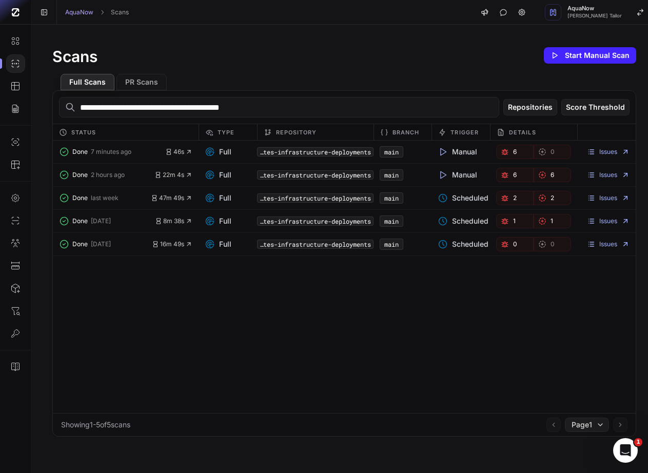
type input "**********"
click at [193, 377] on div "Done 7 minutes ago 46s Full AquaNow/kubernetes-infrastructure-deployments main …" at bounding box center [344, 277] width 583 height 273
click at [593, 193] on div "Issues" at bounding box center [607, 198] width 59 height 14
click at [593, 195] on link "Issues" at bounding box center [608, 198] width 43 height 8
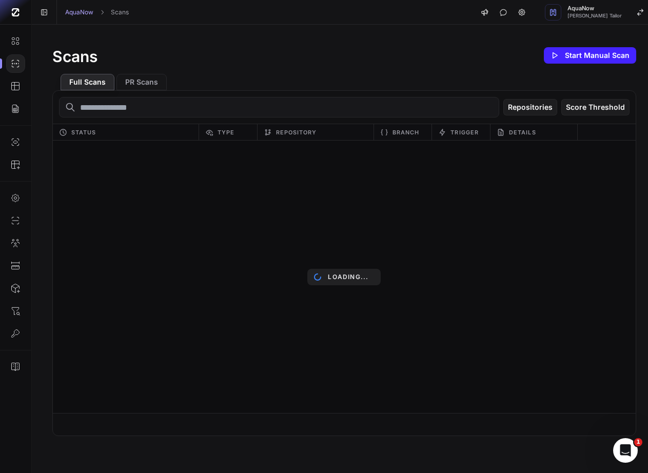
click at [193, 106] on input "text" at bounding box center [279, 107] width 440 height 21
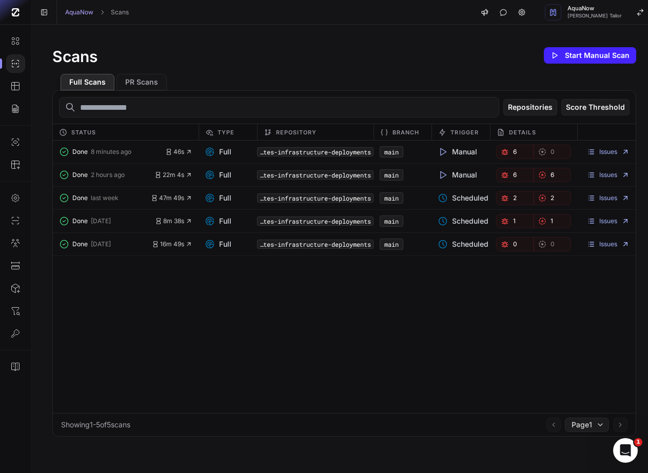
click at [186, 41] on div "Scans Start Manual Scan Full Scans PR Scans Repositories Score Threshold Status…" at bounding box center [344, 241] width 625 height 433
click at [593, 154] on link "Issues" at bounding box center [608, 152] width 43 height 8
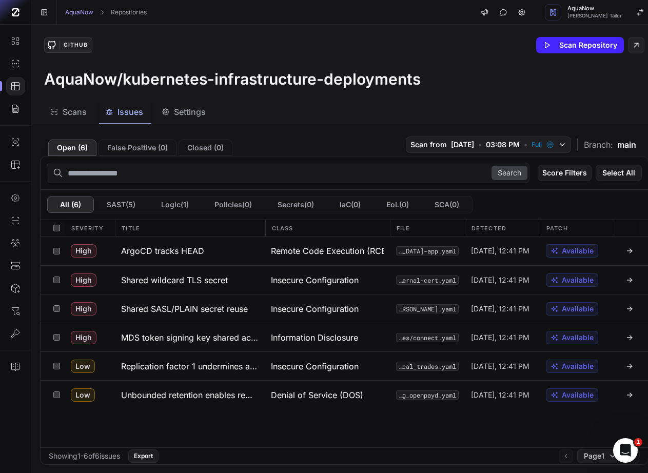
click at [338, 62] on div "GitHub Scan Repository AquaNow/kubernetes-infrastructure-deployments" at bounding box center [344, 63] width 625 height 76
click at [95, 433] on div "High ArgoCD tracks HEAD Remote Code Execution (RCE) argocd-apps-manifests/dev/[…" at bounding box center [345, 342] width 608 height 211
drag, startPoint x: 326, startPoint y: 130, endPoint x: 327, endPoint y: 118, distance: 12.4
click at [326, 124] on div "Open ( 6 ) False Positive ( 0 ) Closed ( 0 ) Scan from [DATE] • 03:08 PM • Full…" at bounding box center [344, 298] width 625 height 349
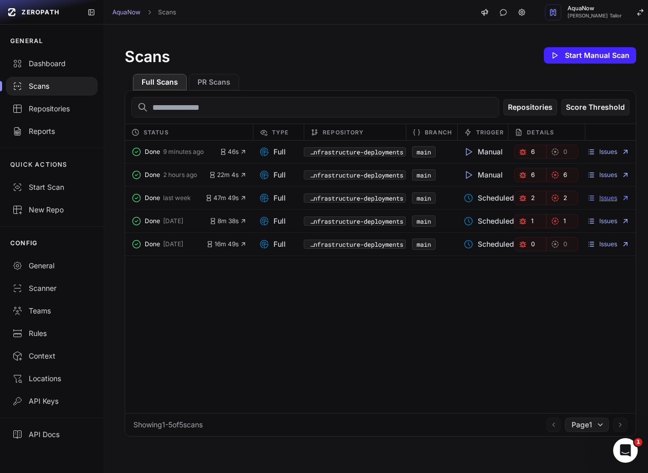
click at [590, 198] on link "Issues" at bounding box center [608, 198] width 43 height 8
